Goal: Task Accomplishment & Management: Complete application form

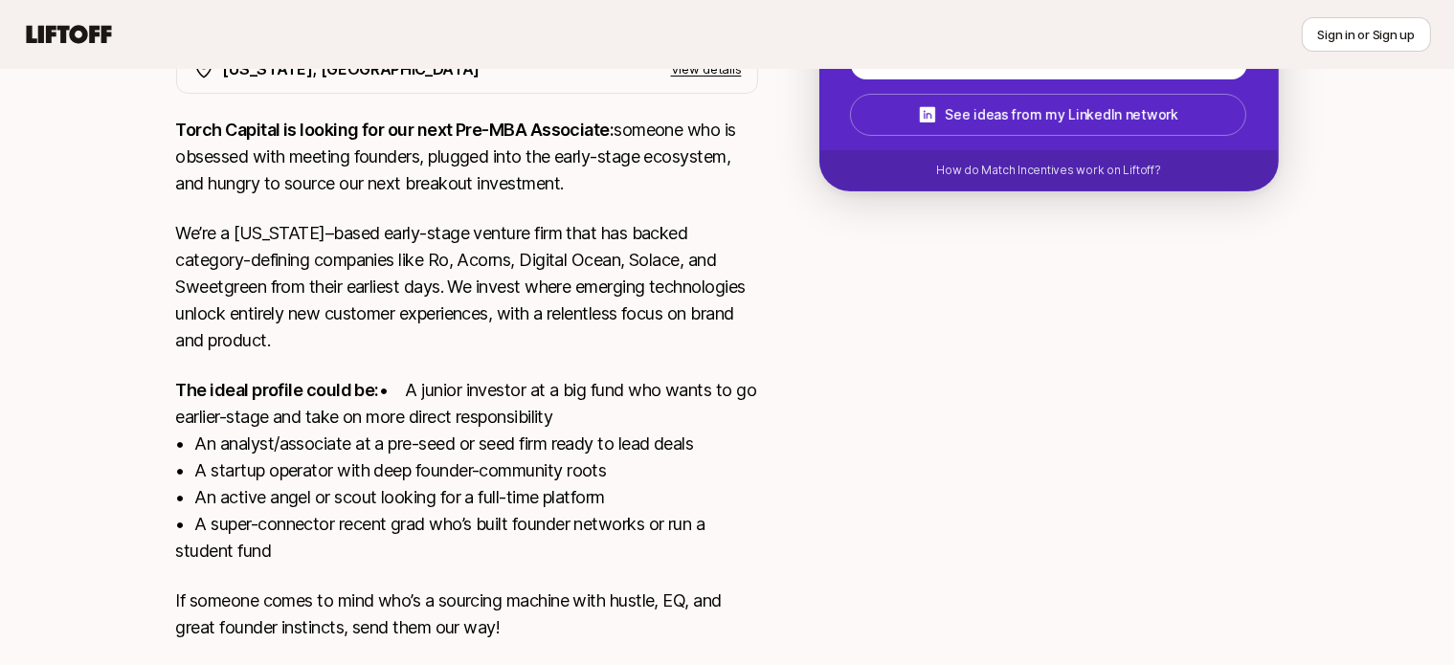
scroll to position [521, 0]
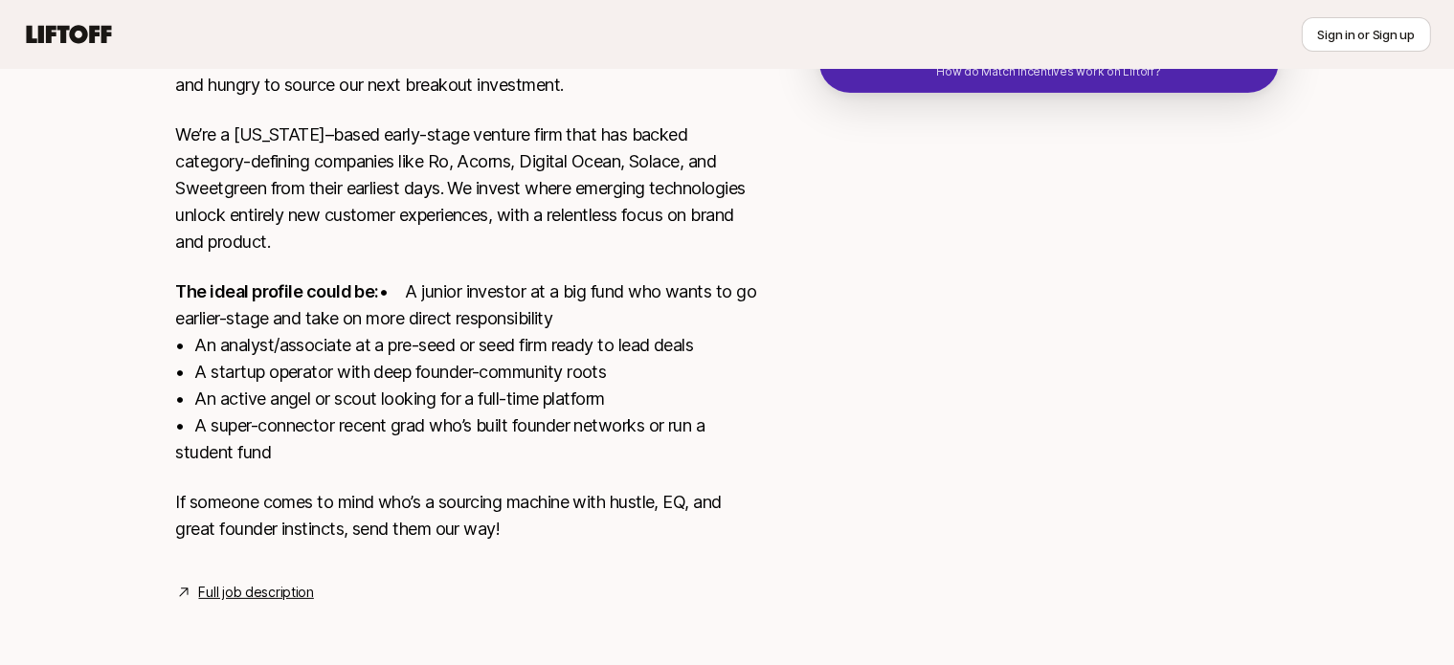
click at [261, 593] on link "Full job description" at bounding box center [256, 592] width 115 height 23
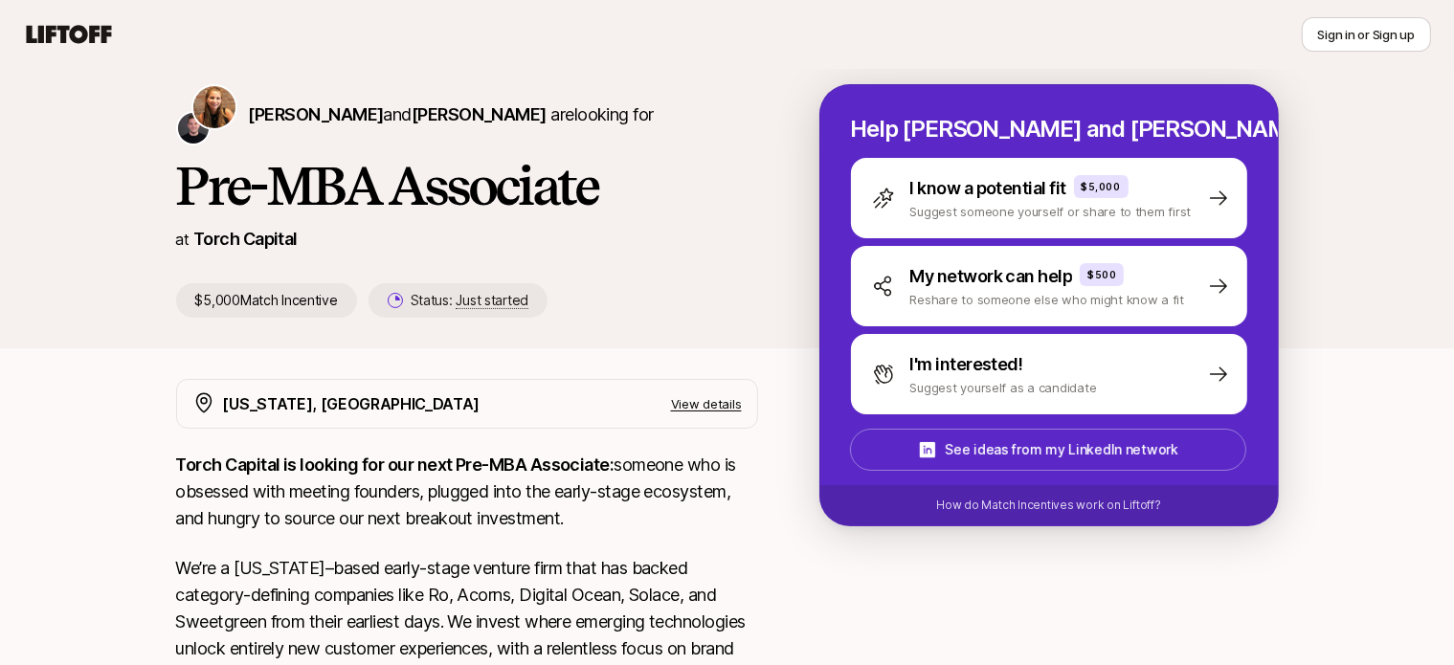
scroll to position [0, 0]
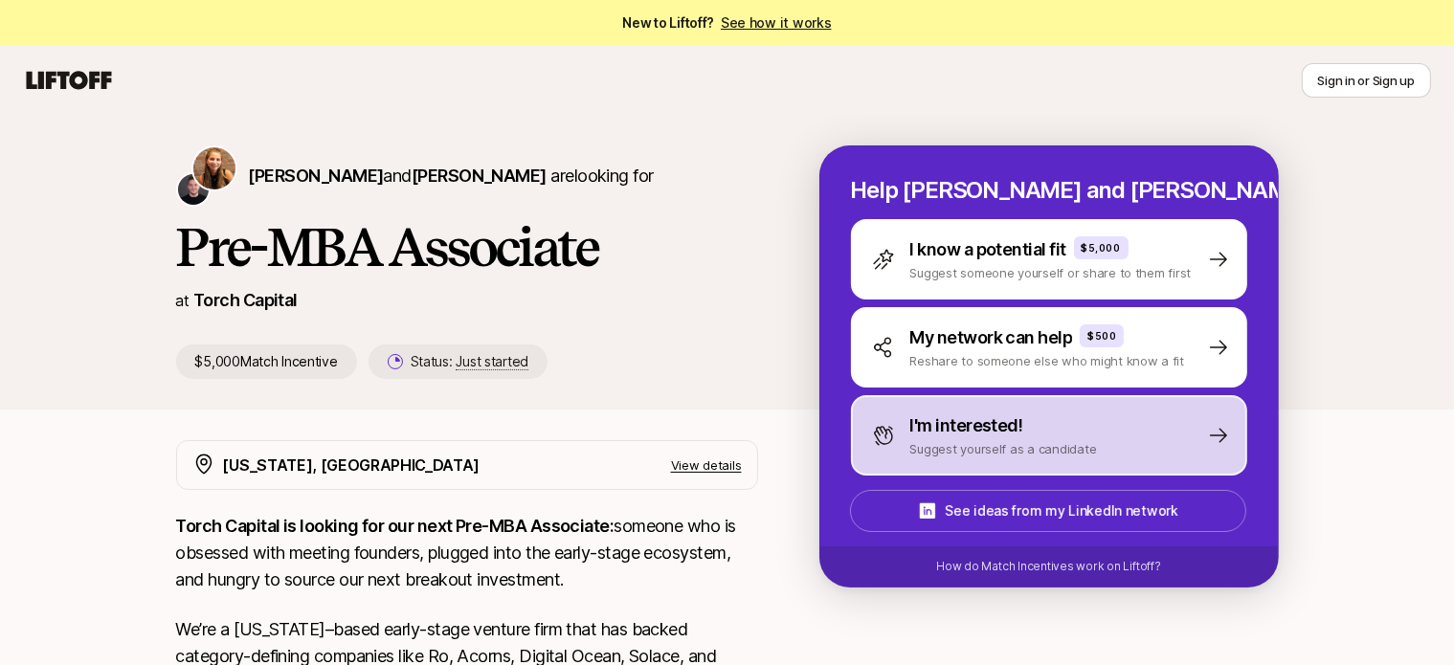
click at [925, 434] on p "I'm interested!" at bounding box center [966, 426] width 113 height 27
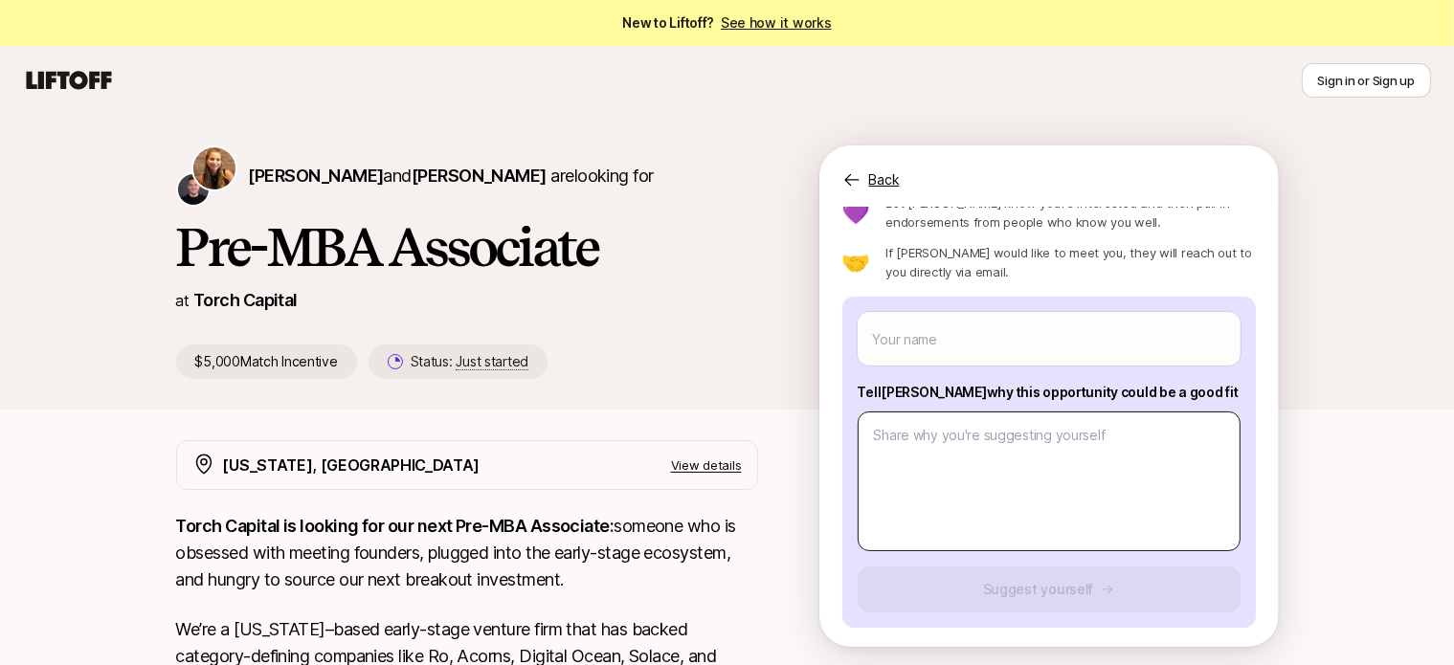
scroll to position [84, 0]
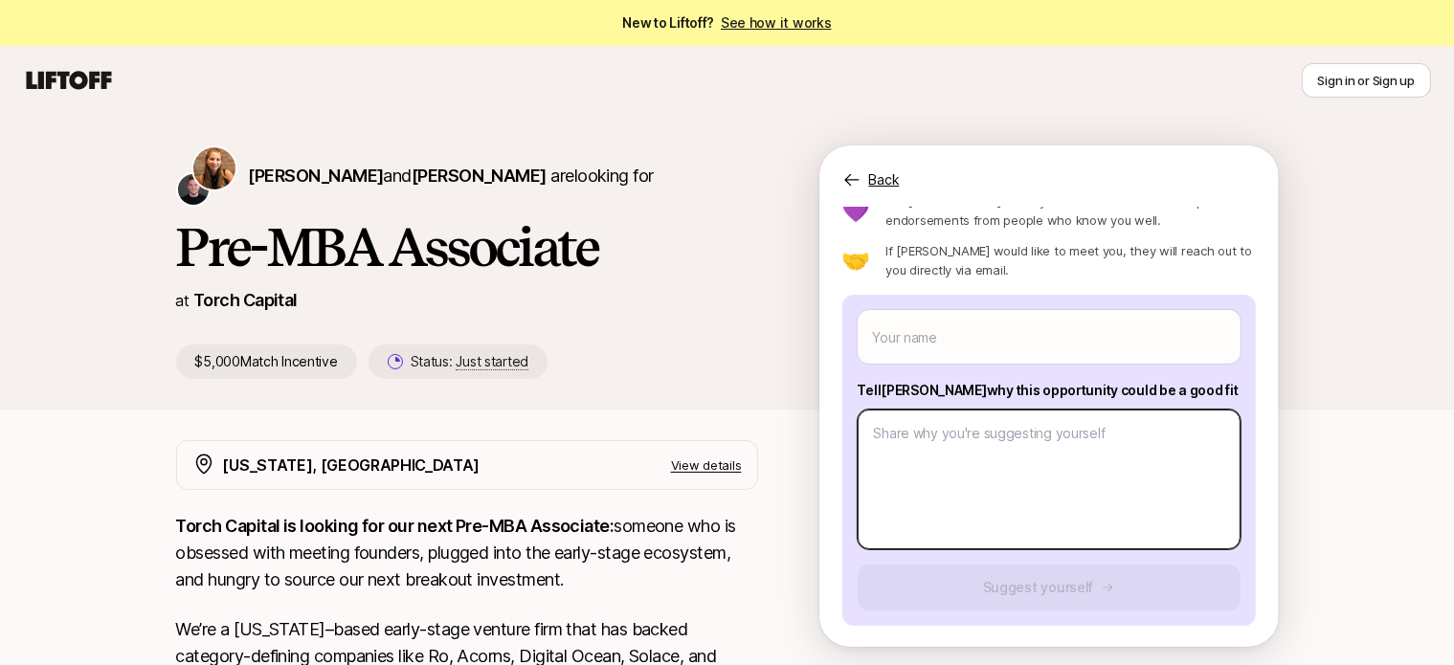
click at [1023, 479] on textarea at bounding box center [1049, 480] width 383 height 140
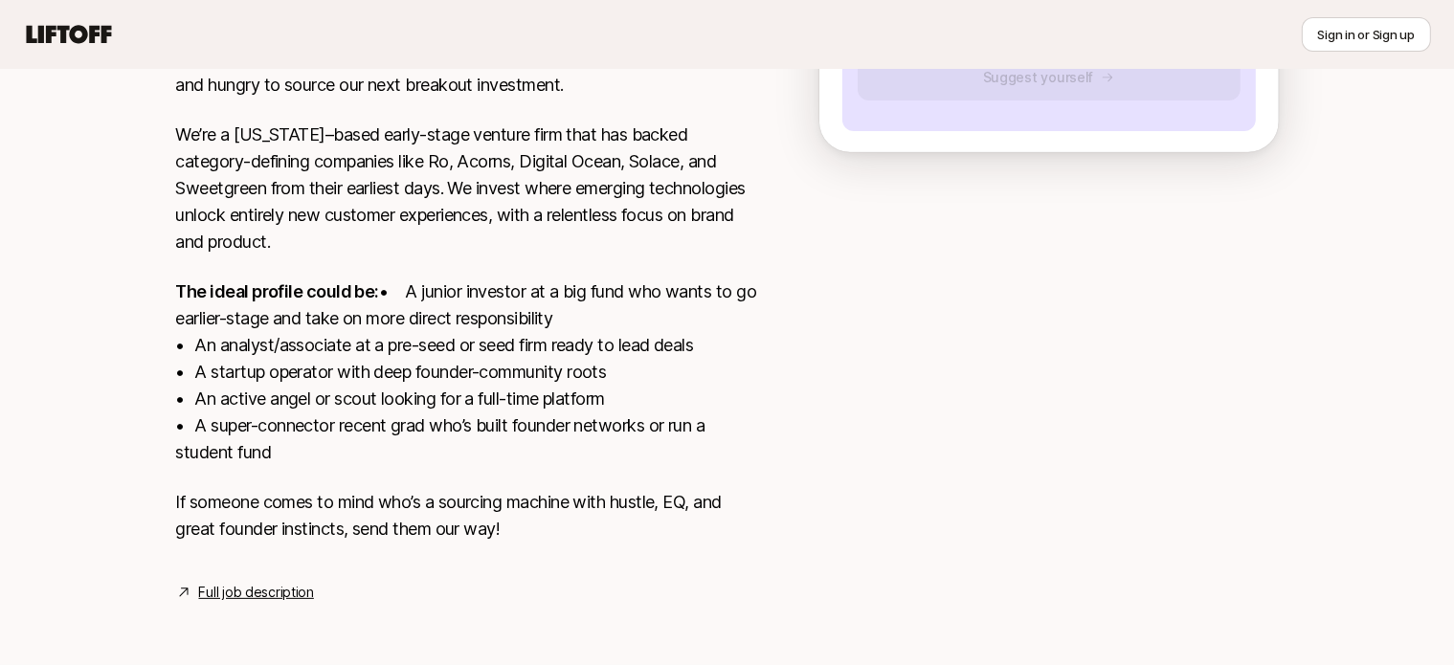
scroll to position [521, 0]
